Goal: Task Accomplishment & Management: Use online tool/utility

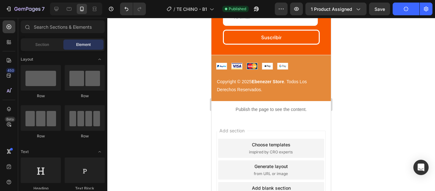
scroll to position [701, 0]
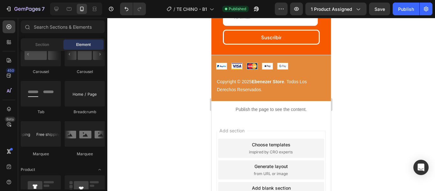
click at [385, 108] on div at bounding box center [271, 104] width 328 height 173
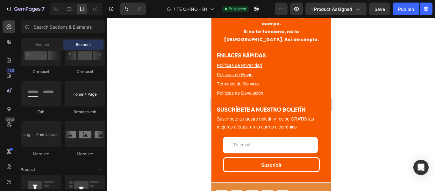
click at [394, 83] on div at bounding box center [271, 104] width 328 height 173
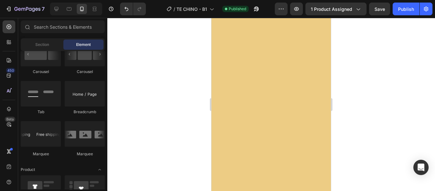
scroll to position [0, 0]
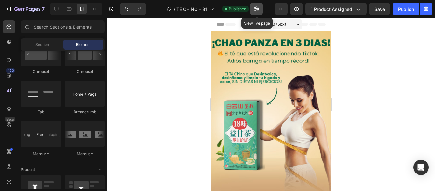
click at [257, 9] on icon "button" at bounding box center [256, 9] width 6 height 6
click at [255, 10] on icon "button" at bounding box center [255, 11] width 2 height 2
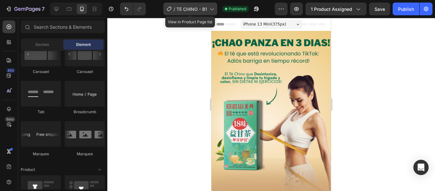
click at [205, 10] on span "TE CHINO - B1" at bounding box center [191, 9] width 31 height 7
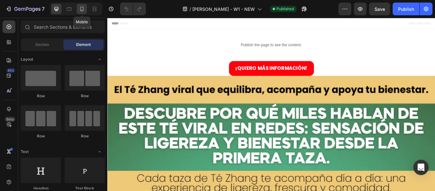
click at [84, 7] on icon at bounding box center [82, 9] width 6 height 6
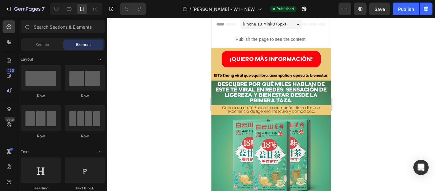
click at [355, 51] on div at bounding box center [271, 104] width 328 height 173
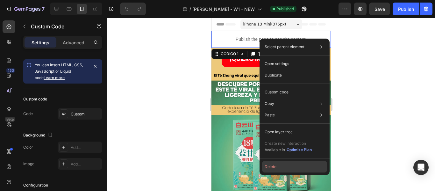
click at [281, 167] on button "Delete" at bounding box center [294, 166] width 65 height 11
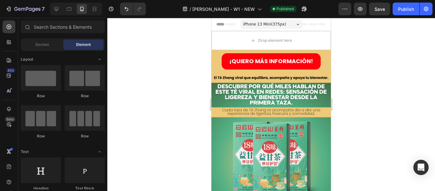
click at [358, 45] on div at bounding box center [271, 104] width 328 height 173
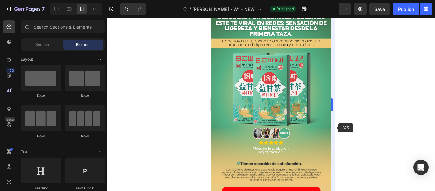
scroll to position [37, 0]
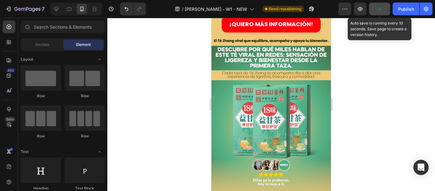
click at [382, 10] on icon "button" at bounding box center [379, 9] width 6 height 6
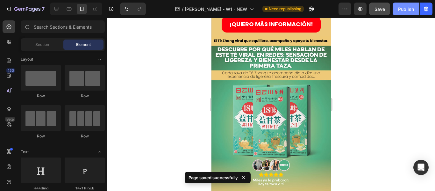
click at [408, 7] on div "Publish" at bounding box center [406, 9] width 16 height 7
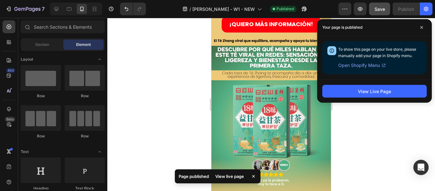
click at [364, 138] on div at bounding box center [271, 104] width 328 height 173
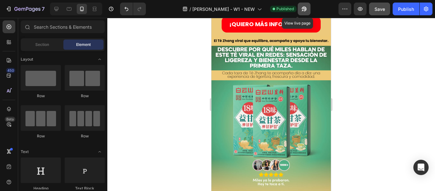
click at [302, 10] on icon "button" at bounding box center [303, 11] width 2 height 2
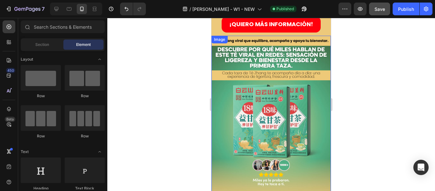
scroll to position [0, 0]
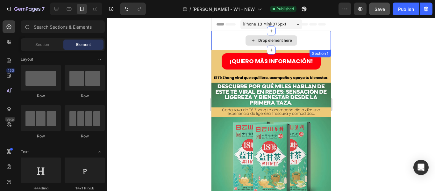
click at [282, 41] on div "Drop element here" at bounding box center [275, 40] width 34 height 5
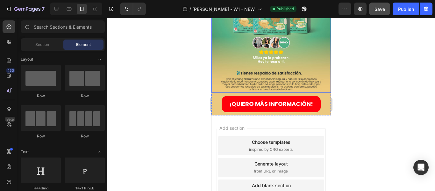
scroll to position [196, 0]
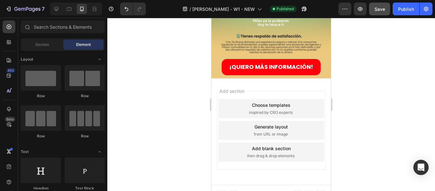
click at [281, 145] on div "Add blank section" at bounding box center [271, 148] width 39 height 7
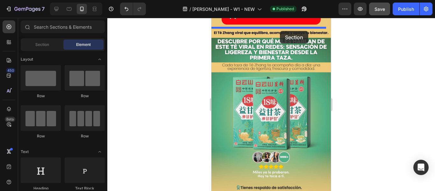
scroll to position [0, 0]
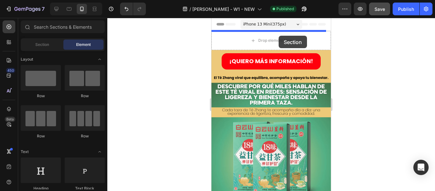
drag, startPoint x: 282, startPoint y: 91, endPoint x: 279, endPoint y: 36, distance: 55.8
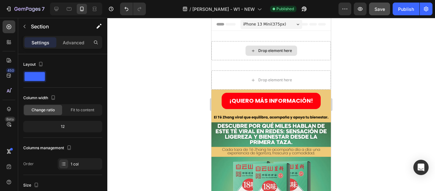
click at [232, 49] on div "Drop element here" at bounding box center [270, 50] width 119 height 19
click at [73, 46] on p "Advanced" at bounding box center [74, 42] width 22 height 7
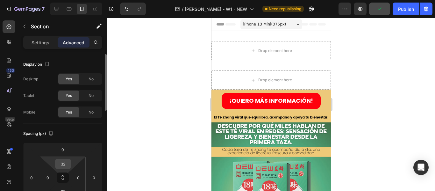
click at [63, 162] on input "32" at bounding box center [63, 164] width 13 height 10
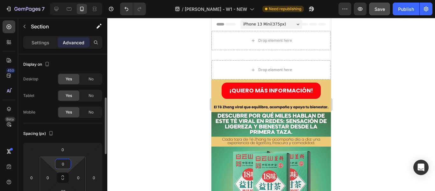
scroll to position [32, 0]
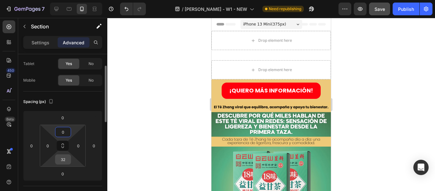
type input "0"
click at [65, 157] on input "32" at bounding box center [63, 159] width 13 height 10
type input "0"
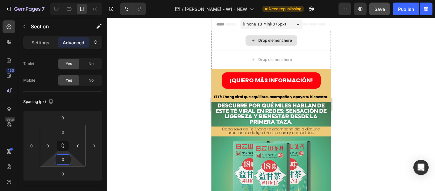
click at [287, 39] on div "Drop element here" at bounding box center [275, 40] width 34 height 5
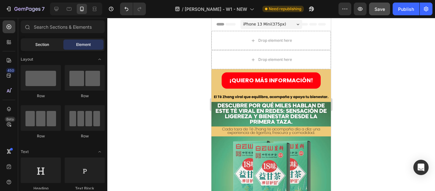
click at [48, 41] on div "Section" at bounding box center [42, 44] width 40 height 10
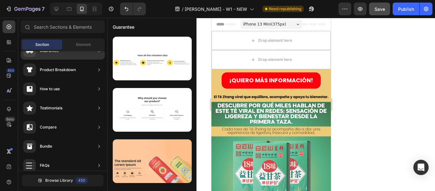
scroll to position [0, 0]
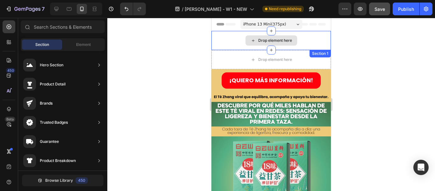
click at [258, 40] on div "Drop element here" at bounding box center [275, 40] width 34 height 5
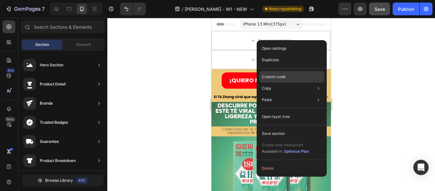
click at [276, 77] on p "Custom code" at bounding box center [274, 77] width 24 height 6
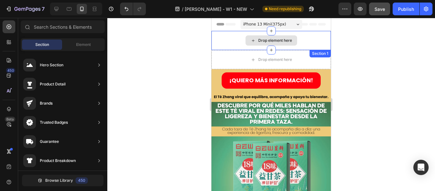
click at [258, 40] on div "Drop element here" at bounding box center [275, 40] width 34 height 5
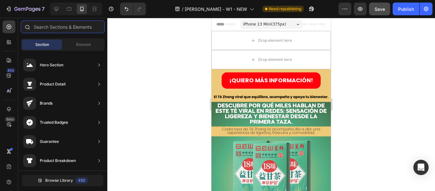
click at [62, 30] on input "text" at bounding box center [63, 26] width 84 height 13
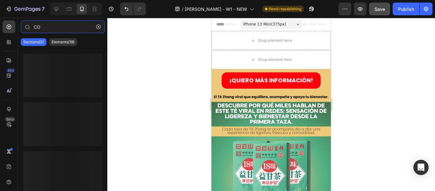
type input "C"
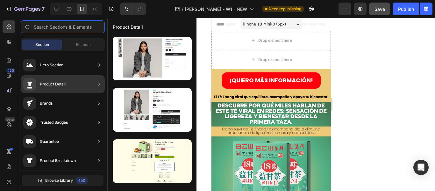
type input "d"
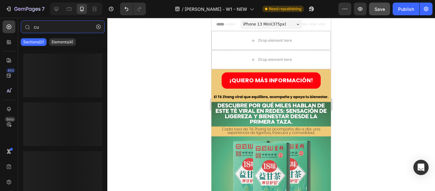
type input "c"
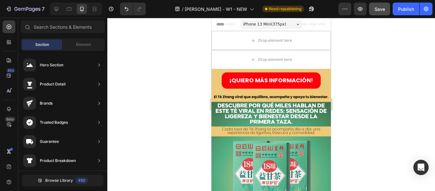
click at [128, 61] on div at bounding box center [271, 104] width 328 height 173
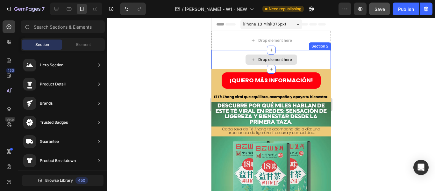
click at [356, 60] on div at bounding box center [271, 104] width 328 height 173
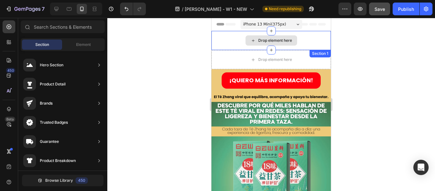
click at [318, 35] on div "Drop element here" at bounding box center [270, 40] width 119 height 19
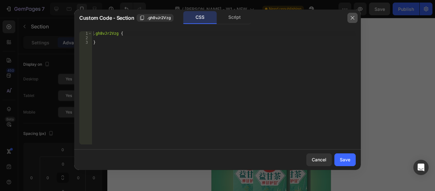
click at [353, 14] on button "button" at bounding box center [352, 18] width 10 height 10
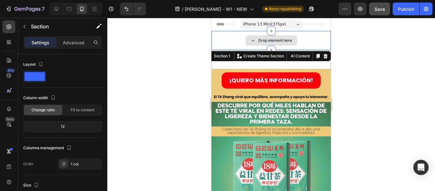
click at [273, 41] on div "Drop element here" at bounding box center [275, 40] width 34 height 5
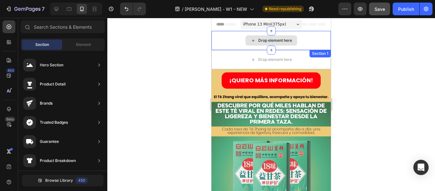
click at [273, 42] on div "Drop element here" at bounding box center [275, 40] width 34 height 5
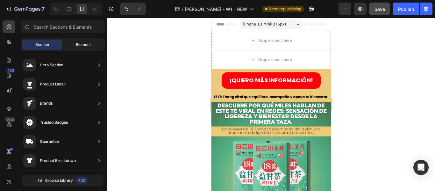
click at [68, 42] on div "Element" at bounding box center [83, 44] width 40 height 10
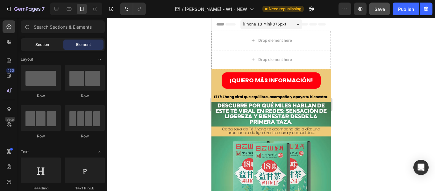
click at [50, 42] on div "Section" at bounding box center [42, 44] width 40 height 10
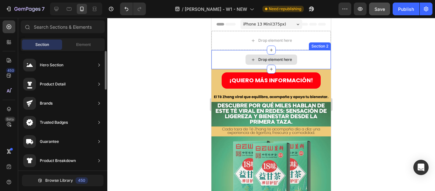
click at [275, 57] on div "Drop element here" at bounding box center [272, 59] width 52 height 10
click at [276, 59] on div "Drop element here" at bounding box center [275, 59] width 34 height 5
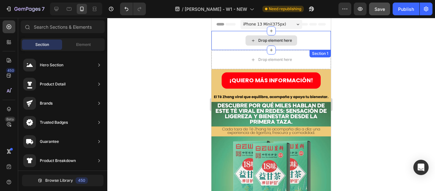
click at [284, 44] on div "Drop element here" at bounding box center [272, 40] width 52 height 10
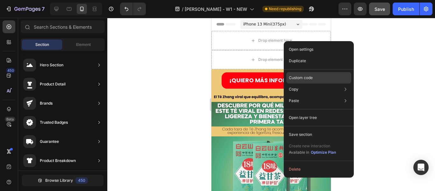
click at [314, 95] on div "Custom code" at bounding box center [318, 100] width 65 height 11
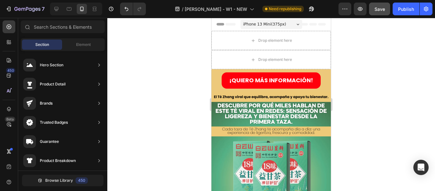
click at [54, 40] on div "Section" at bounding box center [42, 44] width 40 height 10
click at [54, 43] on div "Section" at bounding box center [42, 44] width 40 height 10
click at [51, 41] on div "Section" at bounding box center [42, 44] width 40 height 10
click at [14, 43] on div at bounding box center [9, 42] width 13 height 13
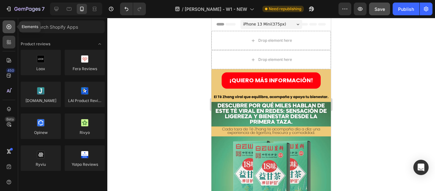
click at [7, 25] on icon at bounding box center [9, 27] width 5 height 5
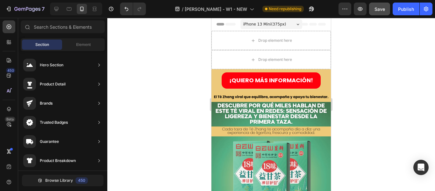
click at [56, 45] on div "Section" at bounding box center [42, 44] width 40 height 10
click at [85, 44] on span "Element" at bounding box center [83, 45] width 15 height 6
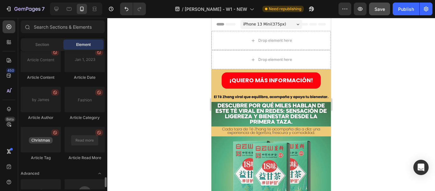
scroll to position [1749, 0]
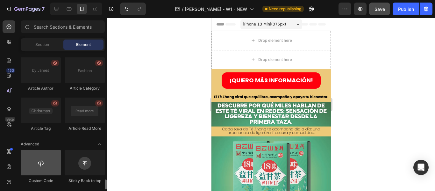
click at [50, 171] on div at bounding box center [41, 162] width 40 height 25
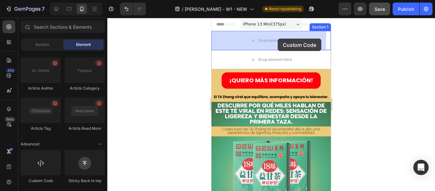
drag, startPoint x: 259, startPoint y: 188, endPoint x: 278, endPoint y: 39, distance: 150.2
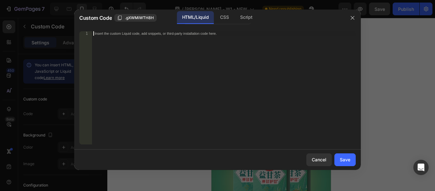
click at [153, 49] on div "Insert the custom Liquid code, add snippets, or third-party installation code h…" at bounding box center [224, 92] width 264 height 122
click at [127, 40] on div "Insert the custom Liquid code, add snippets, or third-party installation code h…" at bounding box center [224, 92] width 264 height 122
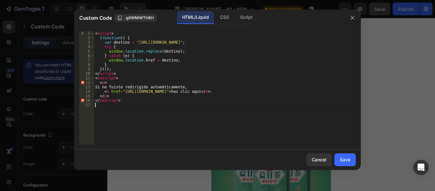
click at [136, 42] on div "< script > ( function ( ) { var destino = "[URL][DOMAIN_NAME]" ; try { window .…" at bounding box center [225, 92] width 262 height 122
drag, startPoint x: 135, startPoint y: 42, endPoint x: 286, endPoint y: 43, distance: 150.6
click at [286, 43] on div "< script > ( function ( ) { var destino = "[URL][DOMAIN_NAME]" ; try { window .…" at bounding box center [225, 92] width 262 height 122
paste textarea "[DOMAIN_NAME]/products/infusion-china-2"
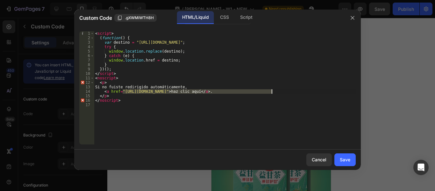
drag, startPoint x: 122, startPoint y: 91, endPoint x: 272, endPoint y: 91, distance: 149.4
click at [272, 91] on div "< script > ( function ( ) { var destino = "[URL][DOMAIN_NAME]" ; try { window .…" at bounding box center [225, 92] width 262 height 122
paste textarea "[DOMAIN_NAME]/products/infusion-china-2"
type textarea "<a href="[URL][DOMAIN_NAME]">haz clic aquí</a>."
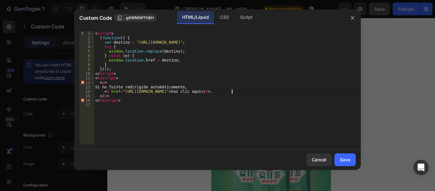
click at [304, 126] on div "< script > ( function ( ) { var destino = "[URL][DOMAIN_NAME]" ; try { window .…" at bounding box center [225, 92] width 262 height 122
click at [340, 160] on div "Save" at bounding box center [345, 159] width 11 height 7
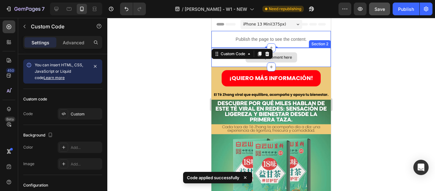
click at [293, 56] on div "Drop element here" at bounding box center [272, 57] width 52 height 10
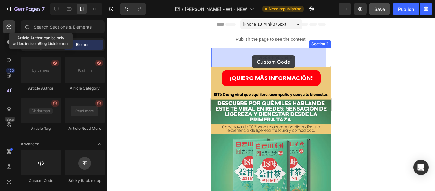
drag, startPoint x: 247, startPoint y: 183, endPoint x: 252, endPoint y: 55, distance: 127.5
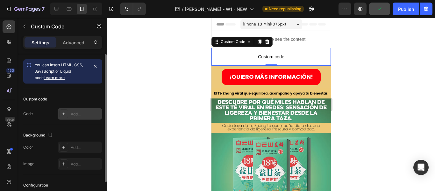
click at [60, 113] on div at bounding box center [63, 113] width 9 height 9
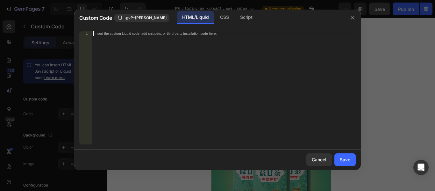
click at [122, 50] on div "Insert the custom Liquid code, add snippets, or third-party installation code h…" at bounding box center [224, 92] width 264 height 122
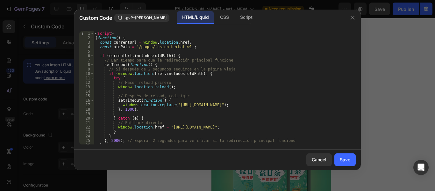
scroll to position [0, 0]
drag, startPoint x: 173, startPoint y: 104, endPoint x: 307, endPoint y: 105, distance: 134.7
click at [307, 105] on div "< script > ( function ( ) { const currentUrl = window . location . href ; const…" at bounding box center [222, 92] width 257 height 122
paste textarea
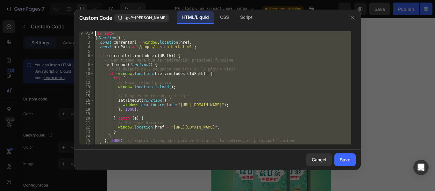
drag, startPoint x: 198, startPoint y: 143, endPoint x: 0, endPoint y: -39, distance: 268.9
click at [0, 0] on html "7 Version history / [PERSON_NAME] - W1 - NEW Need republishing Preview Save Pub…" at bounding box center [217, 0] width 435 height 0
type textarea "<script> (function() {"
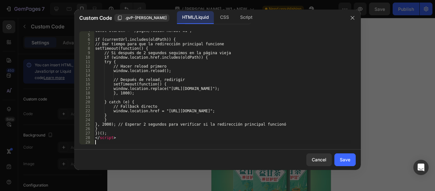
scroll to position [16, 0]
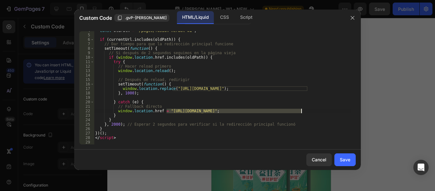
drag, startPoint x: 167, startPoint y: 110, endPoint x: 301, endPoint y: 111, distance: 134.4
click at [301, 111] on div "const oldPath = '/pages/fusion-herbal-w1' ; if ( currentUrl . includes ( oldPat…" at bounding box center [222, 89] width 257 height 122
paste textarea ".shop"
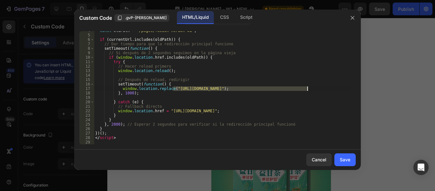
drag, startPoint x: 173, startPoint y: 89, endPoint x: 308, endPoint y: 89, distance: 135.3
click at [308, 89] on div "const oldPath = '/pages/fusion-herbal-w1' ; if ( currentUrl . includes ( oldPat…" at bounding box center [222, 89] width 257 height 122
paste textarea ".shop"
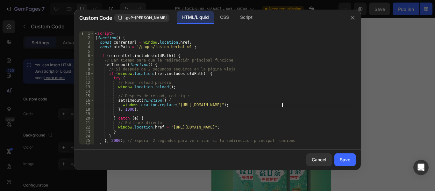
scroll to position [0, 0]
drag, startPoint x: 135, startPoint y: 46, endPoint x: 182, endPoint y: 48, distance: 47.5
click at [182, 48] on div "< script > ( function ( ) { const currentUrl = window . location . href ; const…" at bounding box center [222, 92] width 257 height 122
paste textarea "[PERSON_NAME]"
type textarea "const oldPath = '/pages/te-zhang-w1';"
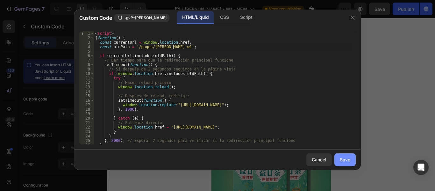
click at [353, 161] on button "Save" at bounding box center [344, 159] width 21 height 13
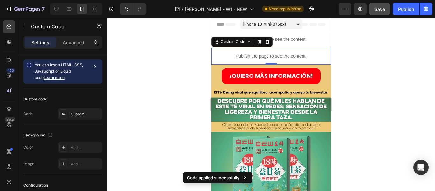
drag, startPoint x: 363, startPoint y: 69, endPoint x: 364, endPoint y: 61, distance: 8.0
click at [363, 64] on div at bounding box center [271, 104] width 328 height 173
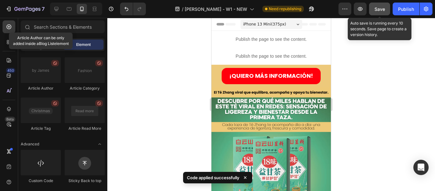
click at [381, 14] on button "Save" at bounding box center [379, 9] width 21 height 13
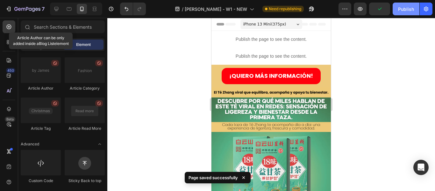
click at [408, 9] on div "Publish" at bounding box center [406, 9] width 16 height 7
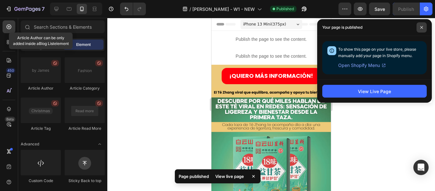
click at [423, 28] on icon at bounding box center [421, 27] width 3 height 3
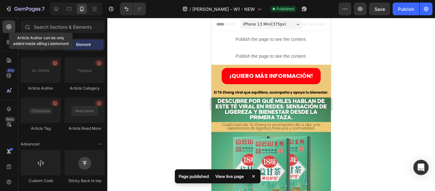
click at [400, 106] on div at bounding box center [271, 104] width 328 height 173
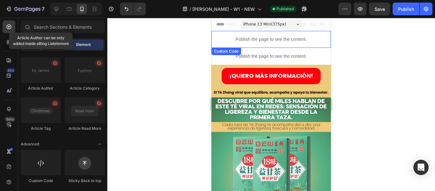
click at [265, 38] on p "Publish the page to see the content." at bounding box center [270, 39] width 119 height 7
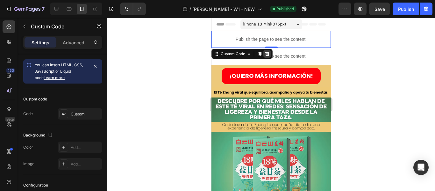
click at [267, 54] on icon at bounding box center [267, 53] width 5 height 5
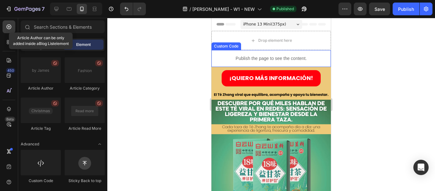
click at [271, 50] on div "Publish the page to see the content." at bounding box center [270, 58] width 119 height 17
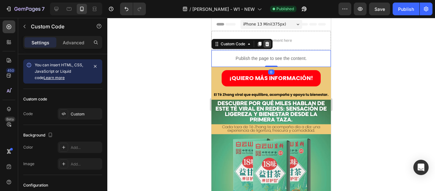
click at [266, 46] on div at bounding box center [267, 44] width 8 height 8
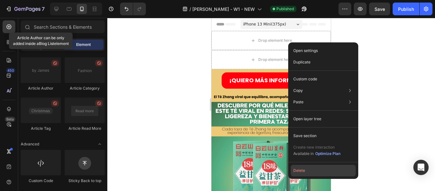
drag, startPoint x: 303, startPoint y: 170, endPoint x: 91, endPoint y: 150, distance: 213.4
click at [303, 170] on button "Delete" at bounding box center [323, 170] width 65 height 11
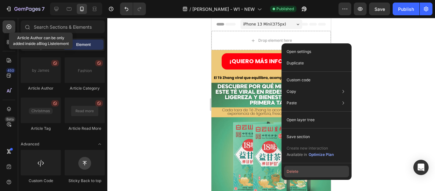
click at [302, 174] on button "Delete" at bounding box center [316, 171] width 65 height 11
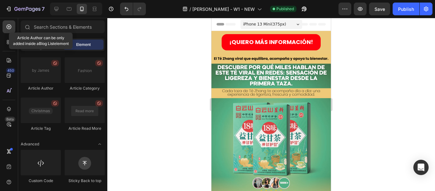
click at [195, 75] on div at bounding box center [271, 104] width 328 height 173
click at [406, 13] on button "Publish" at bounding box center [406, 9] width 27 height 13
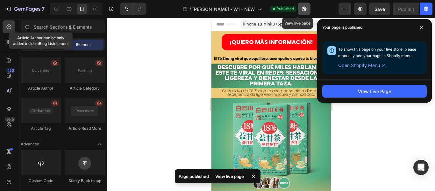
click at [302, 10] on icon "button" at bounding box center [303, 11] width 2 height 2
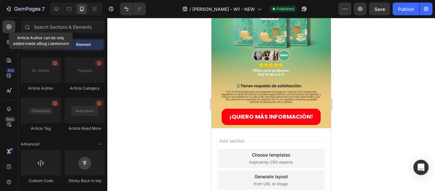
scroll to position [177, 0]
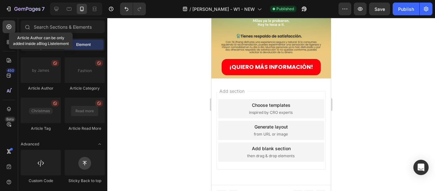
click at [271, 145] on div "Add blank section" at bounding box center [271, 148] width 39 height 7
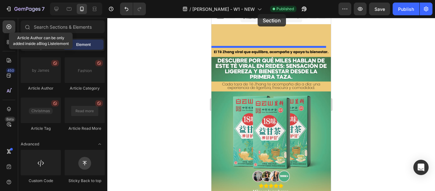
scroll to position [0, 0]
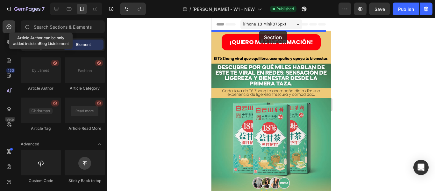
drag, startPoint x: 268, startPoint y: 92, endPoint x: 259, endPoint y: 31, distance: 61.4
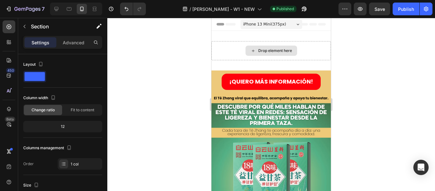
click at [262, 51] on div "Drop element here" at bounding box center [275, 50] width 34 height 5
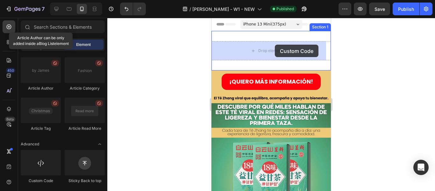
drag, startPoint x: 262, startPoint y: 180, endPoint x: 275, endPoint y: 45, distance: 136.2
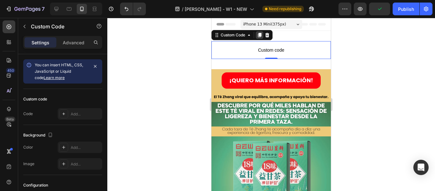
click at [257, 35] on icon at bounding box center [259, 34] width 5 height 5
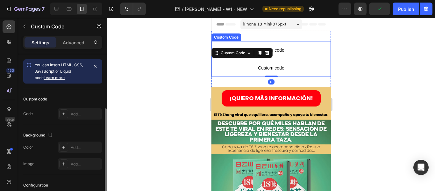
scroll to position [32, 0]
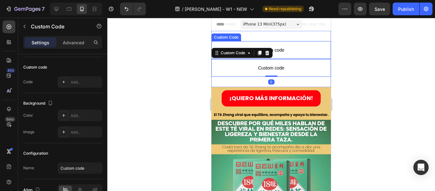
click at [287, 52] on span "Custom code" at bounding box center [270, 50] width 119 height 8
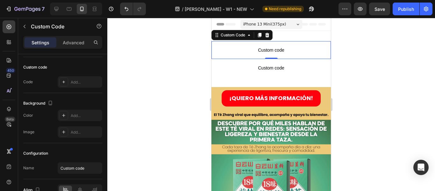
click at [275, 52] on span "Custom code" at bounding box center [270, 50] width 119 height 8
click at [62, 83] on icon at bounding box center [63, 81] width 5 height 5
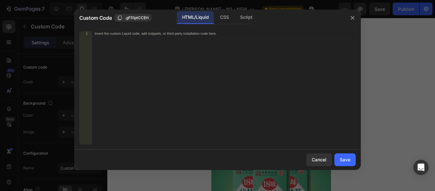
click at [148, 44] on div "Insert the custom Liquid code, add snippets, or third-party installation code h…" at bounding box center [224, 92] width 264 height 122
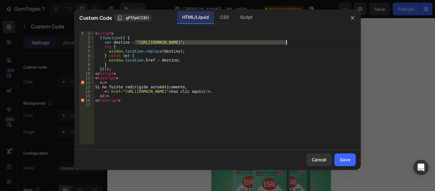
drag, startPoint x: 135, startPoint y: 41, endPoint x: 286, endPoint y: 43, distance: 151.0
click at [286, 43] on div "< script > ( function ( ) { var destino = "[URL][DOMAIN_NAME]" ; try { window .…" at bounding box center [225, 92] width 262 height 122
paste textarea "[DOMAIN_NAME]/pages/te-zhang-w1"
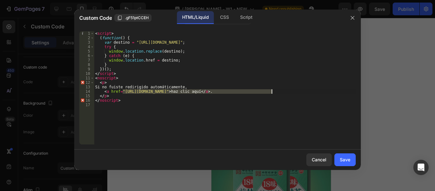
drag, startPoint x: 123, startPoint y: 91, endPoint x: 272, endPoint y: 92, distance: 149.4
click at [272, 92] on div "< script > ( function ( ) { var destino = "[URL][DOMAIN_NAME]" ; try { window .…" at bounding box center [225, 92] width 262 height 122
paste textarea "[DOMAIN_NAME]/pages/te-zhang-w1"
type textarea "<a href="[URL][DOMAIN_NAME]">haz clic aquí</a>."
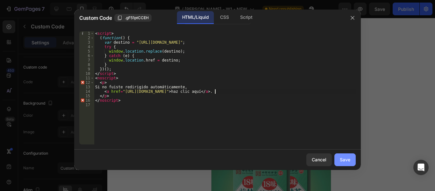
click at [340, 158] on div "Save" at bounding box center [345, 159] width 11 height 7
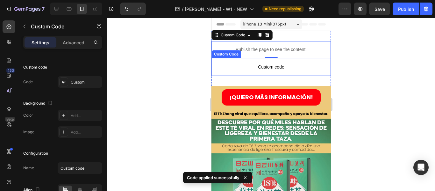
click at [270, 65] on div "0" at bounding box center [271, 63] width 6 height 5
click at [268, 67] on span "Custom code" at bounding box center [270, 67] width 119 height 8
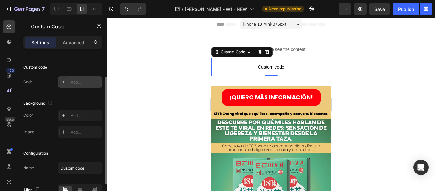
click at [64, 81] on icon at bounding box center [63, 81] width 5 height 5
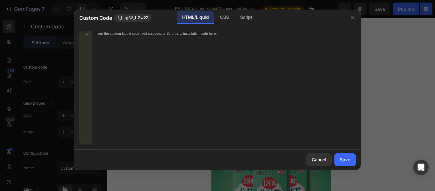
click at [141, 39] on div "Insert the custom Liquid code, add snippets, or third-party installation code h…" at bounding box center [224, 92] width 264 height 122
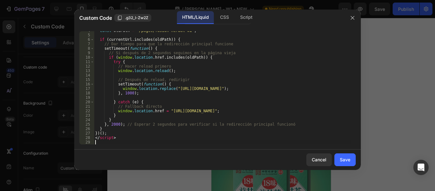
scroll to position [0, 0]
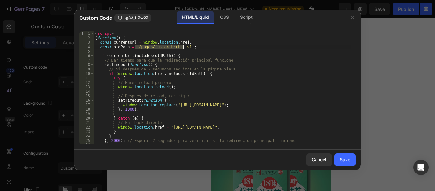
drag, startPoint x: 136, startPoint y: 46, endPoint x: 184, endPoint y: 48, distance: 48.7
click at [184, 48] on div "< script > ( function ( ) { const currentUrl = window . location . href ; const…" at bounding box center [222, 92] width 257 height 122
paste textarea "[PERSON_NAME]"
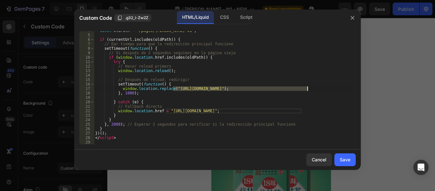
drag, startPoint x: 173, startPoint y: 89, endPoint x: 307, endPoint y: 89, distance: 134.4
click at [307, 89] on div "const oldPath = '/pages/te-zhang-w1' ; if ( currentUrl . includes ( oldPath )) …" at bounding box center [222, 89] width 257 height 122
paste textarea ".shop"
click at [167, 112] on div "const oldPath = '/pages/te-zhang-w1' ; if ( currentUrl . includes ( oldPath )) …" at bounding box center [222, 89] width 257 height 122
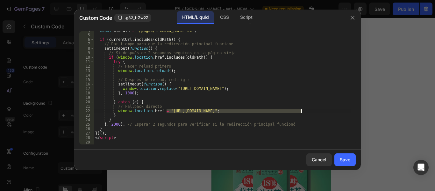
drag, startPoint x: 166, startPoint y: 110, endPoint x: 301, endPoint y: 111, distance: 134.7
click at [301, 111] on div "const oldPath = '/pages/te-zhang-w1' ; if ( currentUrl . includes ( oldPath )) …" at bounding box center [222, 89] width 257 height 122
paste textarea ".shop"
type textarea "window.location.href = "[URL][DOMAIN_NAME]";"
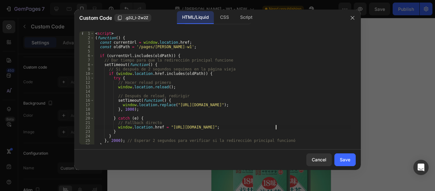
scroll to position [0, 0]
click at [343, 160] on div "Save" at bounding box center [345, 159] width 11 height 7
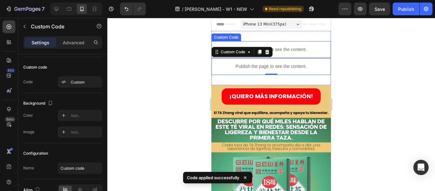
click at [285, 51] on p "Publish the page to see the content." at bounding box center [270, 49] width 119 height 7
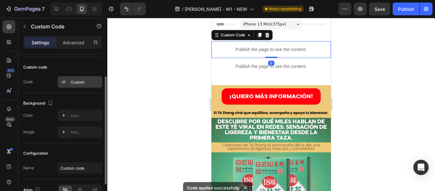
click at [75, 84] on div "Custom" at bounding box center [86, 82] width 30 height 6
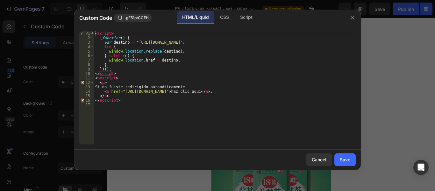
click at [136, 43] on div "< script > ( function ( ) { var destino = "[URL][DOMAIN_NAME]" ; try { window .…" at bounding box center [225, 92] width 262 height 122
drag, startPoint x: 135, startPoint y: 41, endPoint x: 227, endPoint y: 43, distance: 92.0
click at [227, 43] on div "< script > ( function ( ) { var destino = "[URL][DOMAIN_NAME]" ; try { window .…" at bounding box center [225, 92] width 262 height 122
paste textarea "roducts/infusion-china-2"
drag, startPoint x: 122, startPoint y: 91, endPoint x: 215, endPoint y: 92, distance: 93.0
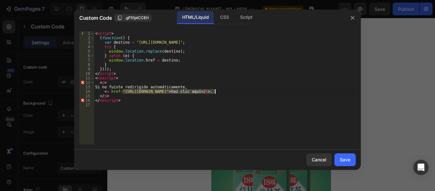
click at [215, 92] on div "< script > ( function ( ) { var destino = "[URL][DOMAIN_NAME]" ; try { window .…" at bounding box center [225, 92] width 262 height 122
paste textarea "roducts/infusion-china-2"
type textarea "<a href="[URL][DOMAIN_NAME]">haz clic aquí</a>."
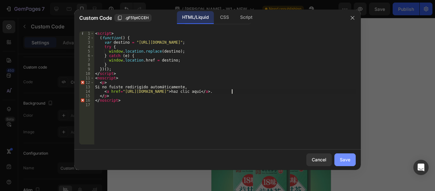
click at [349, 161] on div "Save" at bounding box center [345, 159] width 11 height 7
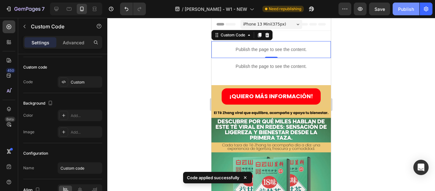
click at [409, 9] on div "Publish" at bounding box center [406, 9] width 16 height 7
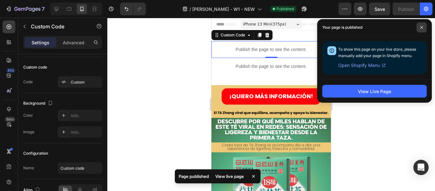
click at [421, 28] on icon at bounding box center [421, 27] width 3 height 3
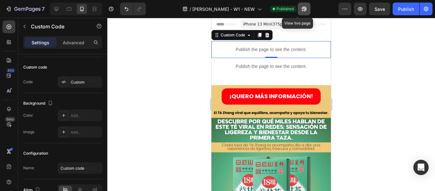
click at [302, 10] on icon "button" at bounding box center [303, 11] width 2 height 2
click at [377, 68] on div at bounding box center [271, 104] width 328 height 173
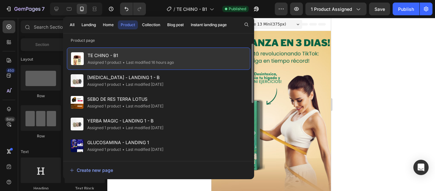
scroll to position [701, 0]
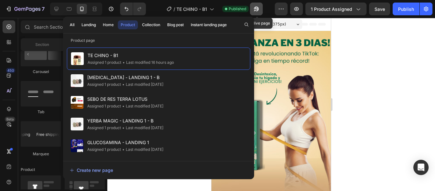
click at [255, 10] on icon "button" at bounding box center [255, 11] width 2 height 2
